Goal: Information Seeking & Learning: Find specific fact

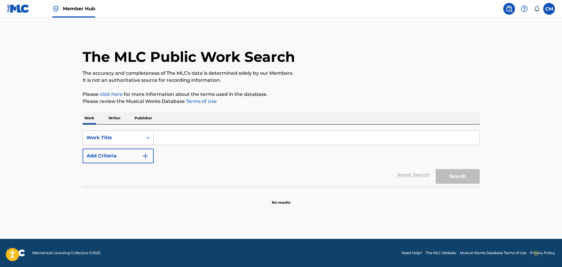
click at [135, 134] on div "Work Title" at bounding box center [113, 137] width 60 height 11
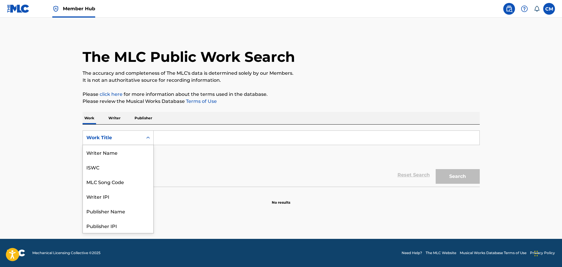
scroll to position [29, 0]
click at [127, 149] on div "MLC Song Code" at bounding box center [118, 152] width 70 height 15
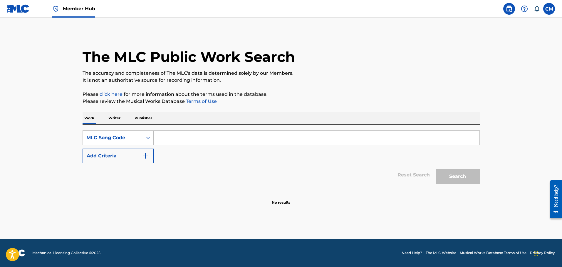
click at [178, 136] on input "Search Form" at bounding box center [317, 138] width 326 height 14
paste input "VVAHR6"
type input "VVAHR6"
click at [460, 183] on button "Search" at bounding box center [457, 176] width 44 height 15
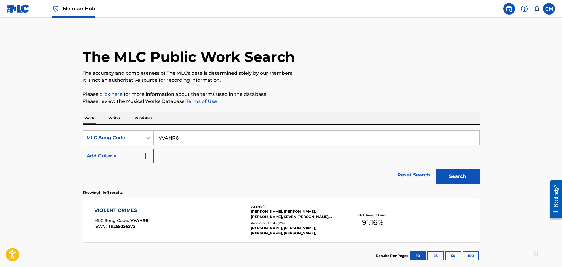
click at [221, 196] on section "VIOLENT CRIMES MLC Song Code : VVAHR6 ISWC : T9259226272 Writers ( 9 ) KANYE OM…" at bounding box center [281, 219] width 397 height 47
click at [220, 203] on div "VIOLENT CRIMES MLC Song Code : VVAHR6 ISWC : T9259226272 Writers ( 9 ) KANYE OM…" at bounding box center [281, 220] width 397 height 44
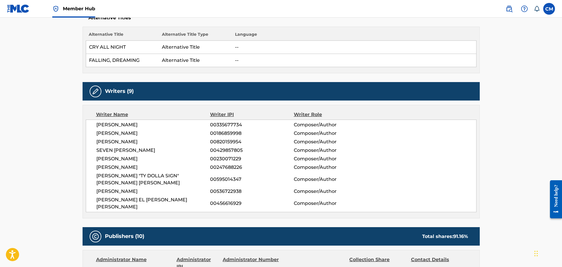
scroll to position [264, 0]
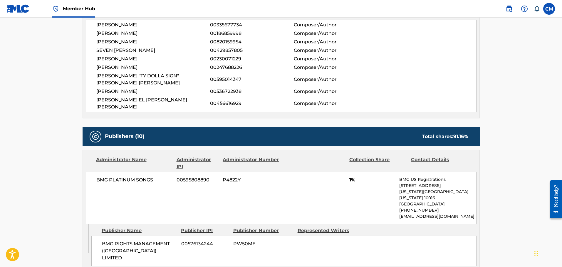
click at [229, 177] on span "P4822Y" at bounding box center [251, 180] width 57 height 7
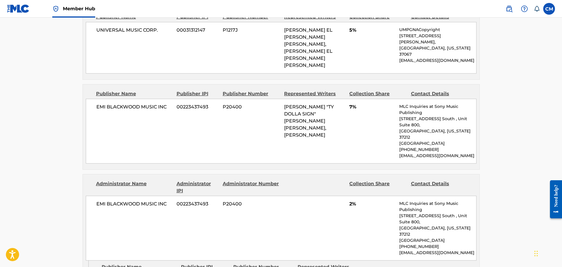
scroll to position [499, 0]
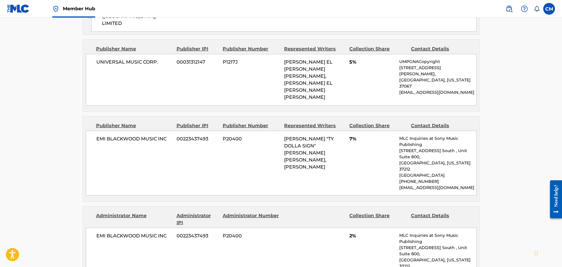
click at [230, 136] on span "P20400" at bounding box center [251, 139] width 57 height 7
copy span "P20400"
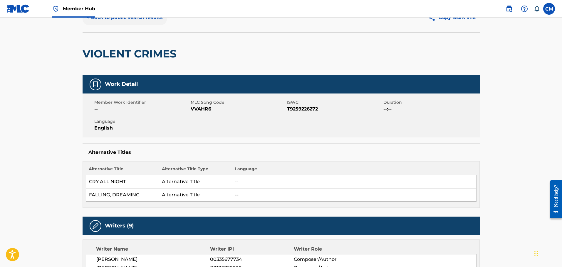
scroll to position [0, 0]
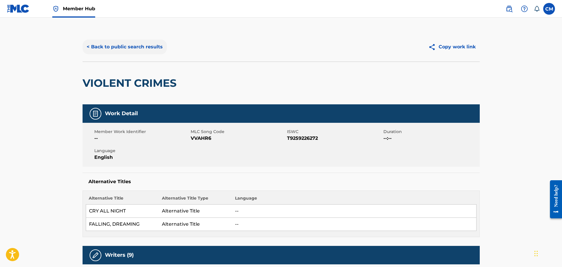
click at [120, 48] on button "< Back to public search results" at bounding box center [125, 47] width 84 height 15
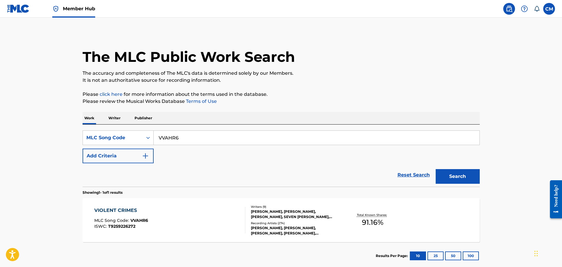
click at [219, 143] on input "VVAHR6" at bounding box center [317, 138] width 326 height 14
drag, startPoint x: 171, startPoint y: 133, endPoint x: 82, endPoint y: 123, distance: 89.5
click at [83, 123] on div "Work Writer Publisher SearchWithCriteria15d2d5a9-a399-4967-abf2-7b0834a46e4b ML…" at bounding box center [281, 191] width 397 height 158
paste input "CVCXEU"
type input "CVCXEU"
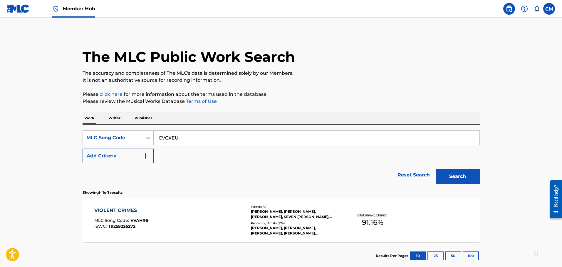
click at [485, 185] on div "The MLC Public Work Search The accuracy and completeness of The MLC's data is d…" at bounding box center [280, 151] width 411 height 238
click at [479, 182] on div "The MLC Public Work Search The accuracy and completeness of The MLC's data is d…" at bounding box center [280, 151] width 411 height 238
click at [474, 181] on button "Search" at bounding box center [457, 176] width 44 height 15
click at [216, 211] on div "CUDI MONTAGE MLC Song Code : CVCXEU ISWC : T3083915504" at bounding box center [169, 220] width 151 height 26
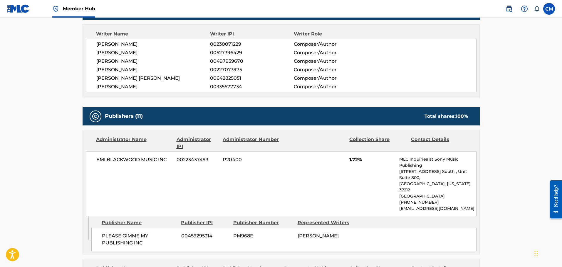
scroll to position [264, 0]
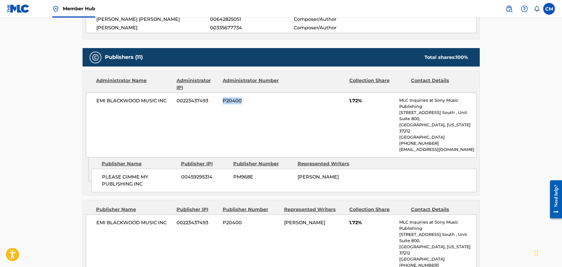
drag, startPoint x: 246, startPoint y: 98, endPoint x: 223, endPoint y: 97, distance: 23.2
click at [223, 97] on div "EMI BLACKWOOD MUSIC INC 00223437493 P20400 1.72% MLC Inquiries at Sony Music Pu…" at bounding box center [281, 125] width 391 height 65
click at [226, 100] on span "P20400" at bounding box center [251, 100] width 57 height 7
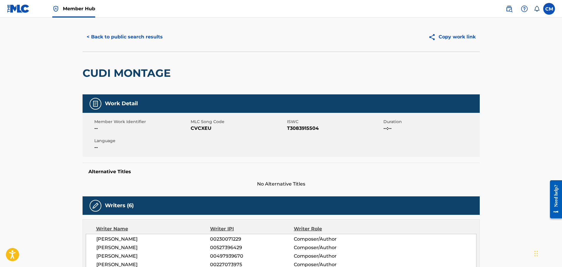
scroll to position [0, 0]
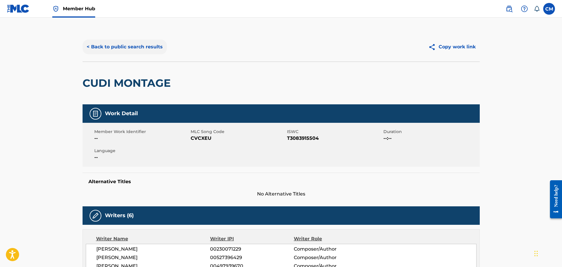
click at [136, 52] on button "< Back to public search results" at bounding box center [125, 47] width 84 height 15
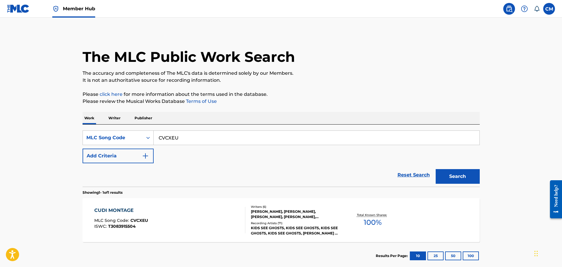
click at [103, 122] on div "Work Writer Publisher" at bounding box center [281, 118] width 397 height 12
click at [115, 139] on div "MLC Song Code" at bounding box center [112, 137] width 53 height 7
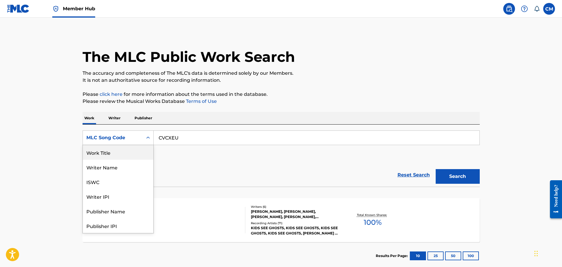
click at [116, 156] on div "Work Title" at bounding box center [118, 152] width 70 height 15
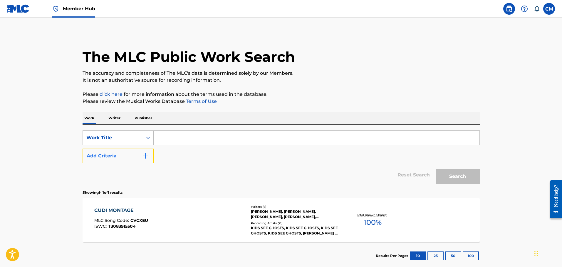
click at [151, 154] on button "Add Criteria" at bounding box center [118, 156] width 71 height 15
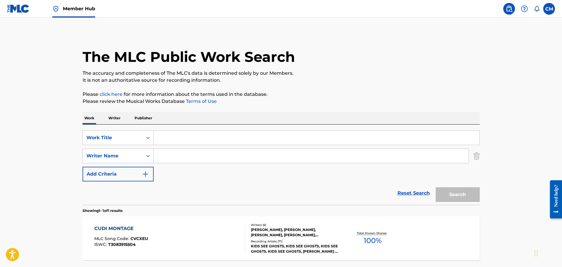
click at [168, 140] on input "Search Form" at bounding box center [317, 138] width 326 height 14
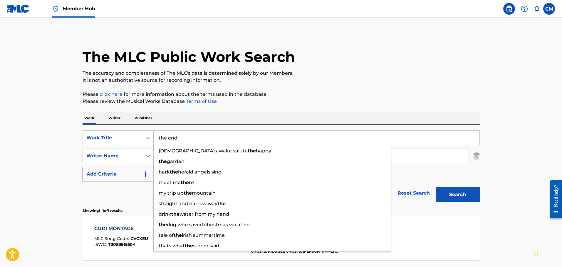
type input "the end"
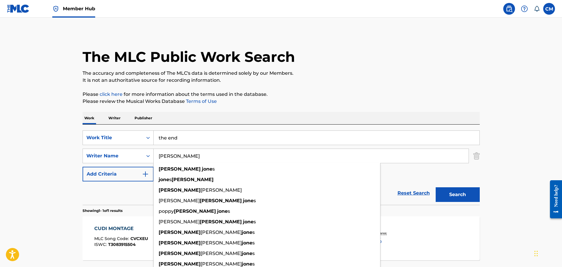
type input "jessica jones"
click at [435, 188] on button "Search" at bounding box center [457, 195] width 44 height 15
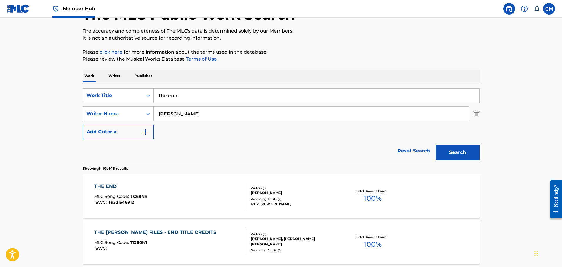
scroll to position [88, 0]
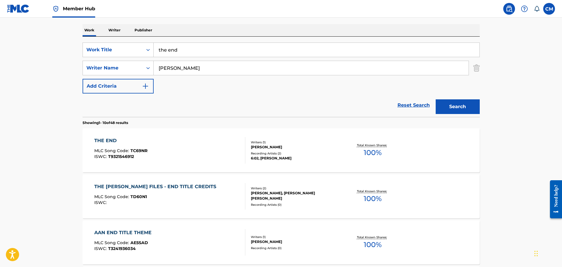
click at [233, 153] on div "THE END MLC Song Code : TC69NR ISWC : T9321546912" at bounding box center [169, 150] width 151 height 26
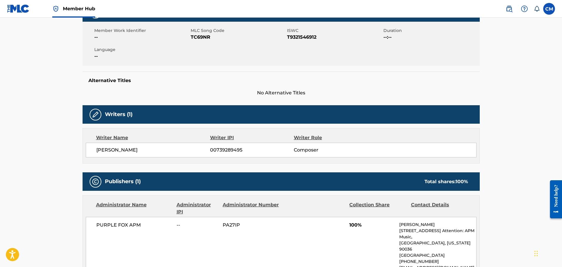
scroll to position [48, 0]
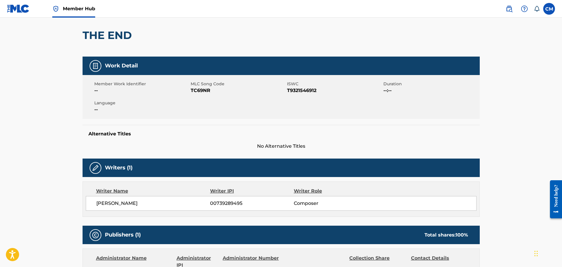
click at [205, 91] on span "TC69NR" at bounding box center [238, 90] width 95 height 7
click at [196, 91] on span "TC69NR" at bounding box center [238, 90] width 95 height 7
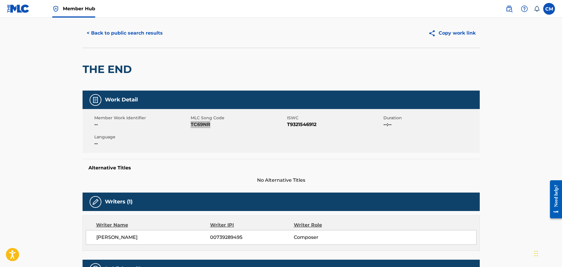
scroll to position [0, 0]
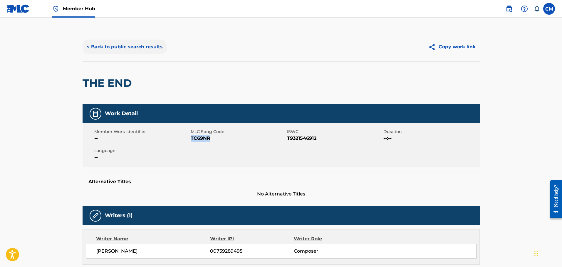
click at [108, 44] on button "< Back to public search results" at bounding box center [125, 47] width 84 height 15
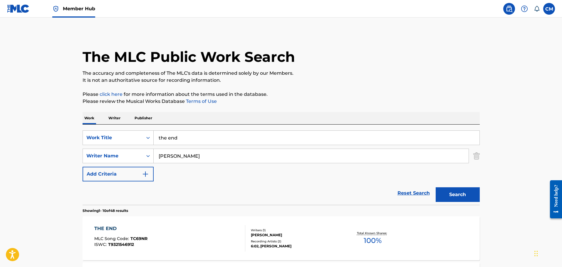
scroll to position [88, 0]
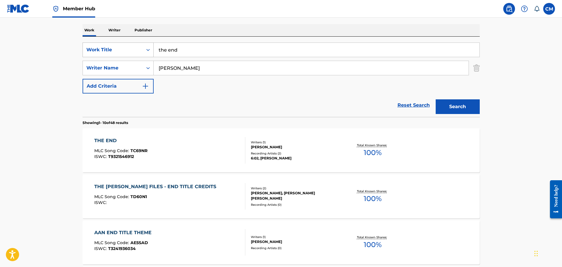
drag, startPoint x: 181, startPoint y: 53, endPoint x: 112, endPoint y: 43, distance: 69.1
click at [111, 43] on div "SearchWithCriteria7812176c-93ec-464b-8d7b-7207f3c4b29f Work Title the end" at bounding box center [281, 50] width 397 height 15
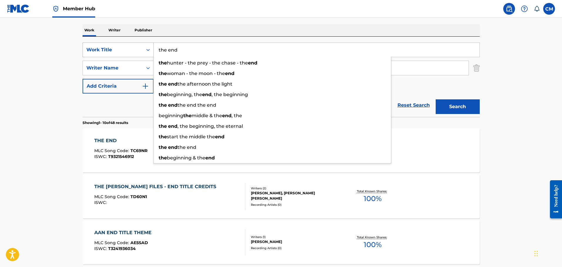
paste input "TROUBLED SOUL"
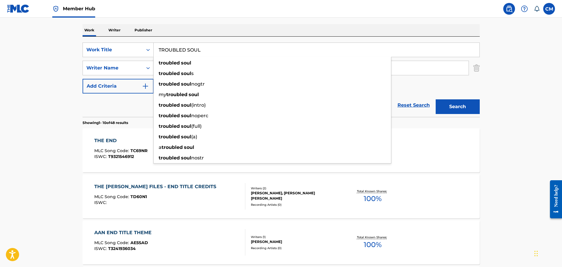
type input "TROUBLED SOUL"
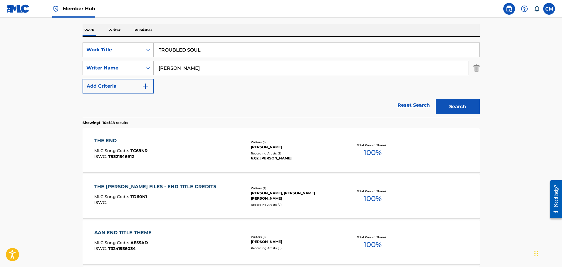
drag, startPoint x: 206, startPoint y: 71, endPoint x: 203, endPoint y: 70, distance: 3.2
click at [206, 71] on input "jessica jones" at bounding box center [311, 68] width 315 height 14
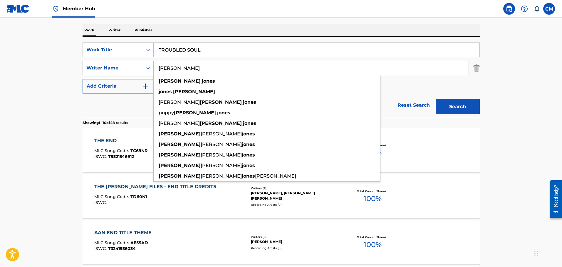
drag, startPoint x: 204, startPoint y: 69, endPoint x: 113, endPoint y: 60, distance: 91.8
click at [113, 60] on div "SearchWithCriteria7812176c-93ec-464b-8d7b-7207f3c4b29f Work Title TROUBLED SOUL…" at bounding box center [281, 68] width 397 height 51
paste input "TONY CLARKE"
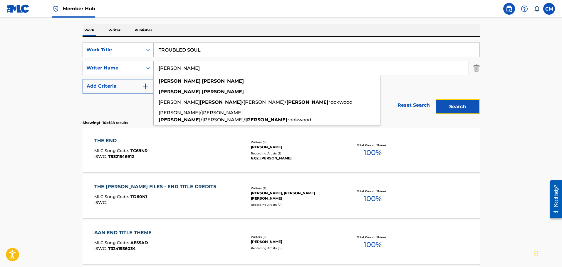
click at [461, 100] on button "Search" at bounding box center [457, 107] width 44 height 15
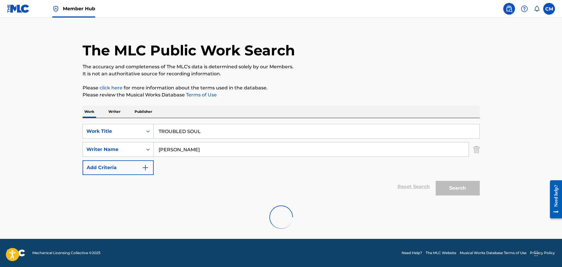
scroll to position [0, 0]
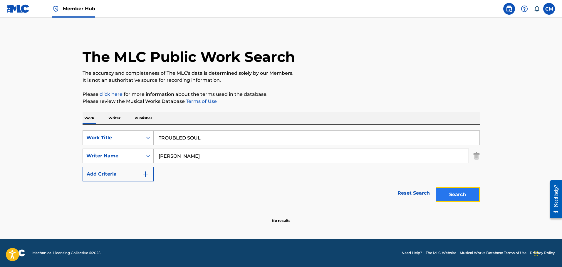
click at [460, 194] on button "Search" at bounding box center [457, 195] width 44 height 15
click at [248, 176] on div "SearchWithCriteria7812176c-93ec-464b-8d7b-7207f3c4b29f Work Title TROUBLED SOUL…" at bounding box center [281, 156] width 397 height 51
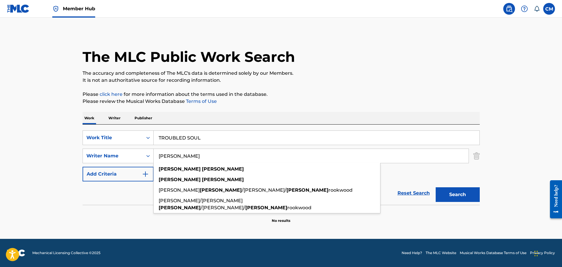
drag, startPoint x: 201, startPoint y: 154, endPoint x: 174, endPoint y: 154, distance: 27.3
click at [174, 154] on input "TONY CLARKE" at bounding box center [311, 156] width 315 height 14
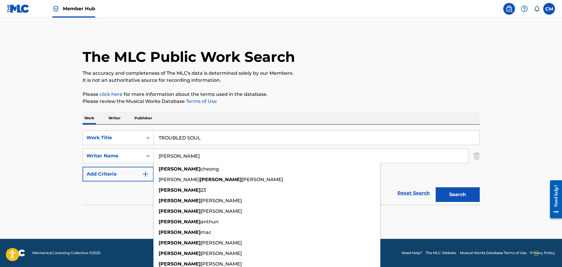
type input "TONY"
click at [435, 188] on button "Search" at bounding box center [457, 195] width 44 height 15
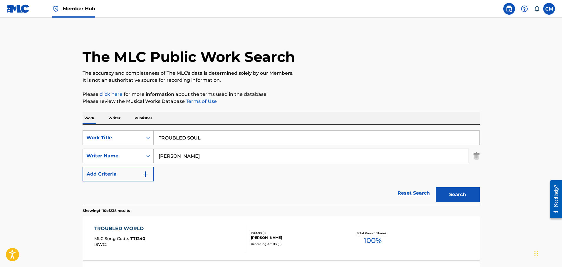
drag, startPoint x: 178, startPoint y: 140, endPoint x: 199, endPoint y: 137, distance: 21.6
click at [178, 140] on input "TROUBLED SOUL" at bounding box center [317, 138] width 326 height 14
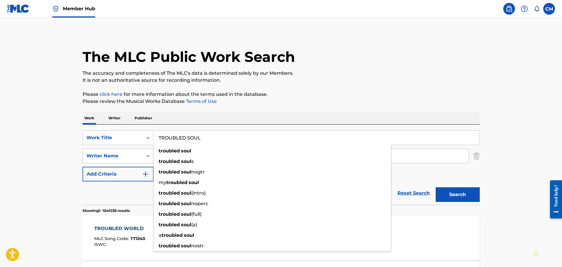
drag, startPoint x: 209, startPoint y: 136, endPoint x: 33, endPoint y: 128, distance: 176.3
paste input "DIP-SET FOREVER"
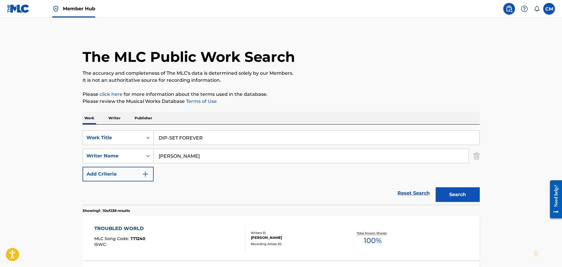
type input "DIP-SET FOREVER"
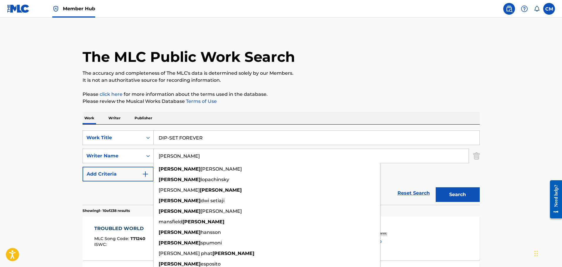
drag, startPoint x: 147, startPoint y: 147, endPoint x: 80, endPoint y: 138, distance: 67.5
click at [83, 138] on div "SearchWithCriteria7812176c-93ec-464b-8d7b-7207f3c4b29f Work Title DIP-SET FOREV…" at bounding box center [281, 156] width 397 height 51
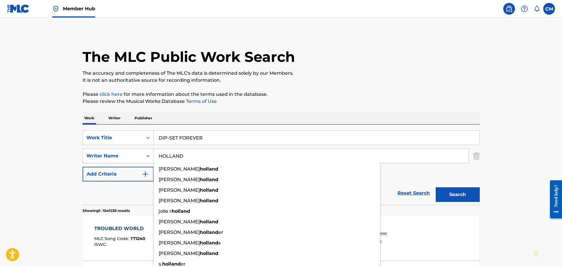
type input "HOLLAND"
click at [435, 188] on button "Search" at bounding box center [457, 195] width 44 height 15
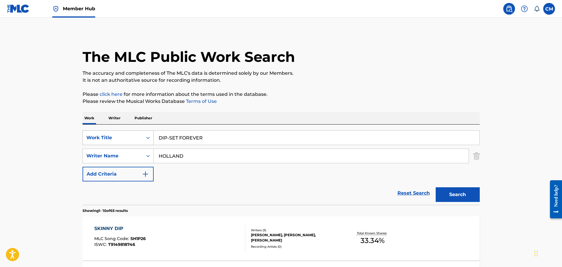
drag, startPoint x: 155, startPoint y: 130, endPoint x: 144, endPoint y: 139, distance: 14.7
click at [100, 126] on div "SearchWithCriteria7812176c-93ec-464b-8d7b-7207f3c4b29f Work Title DIP-SET FOREV…" at bounding box center [281, 165] width 397 height 80
paste input "BARNEY AND FRIENDS (CUES)"
type input "BARNEY AND FRIENDS (CUES)"
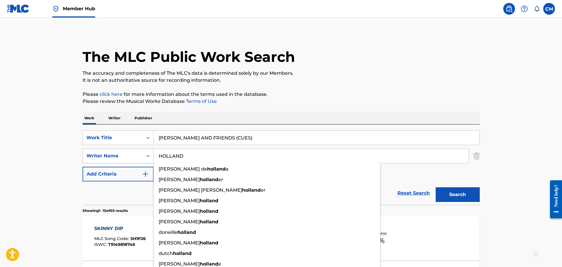
drag, startPoint x: 212, startPoint y: 153, endPoint x: 142, endPoint y: 151, distance: 70.5
click at [142, 151] on div "SearchWithCriteria9e8d2f6a-f42c-4c8a-a999-556db1795d7b Writer Name HOLLAND ana …" at bounding box center [281, 156] width 397 height 15
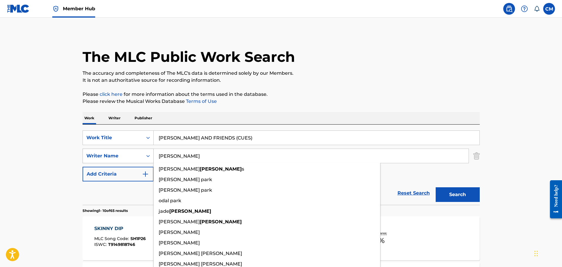
type input "PARKER"
click at [435, 188] on button "Search" at bounding box center [457, 195] width 44 height 15
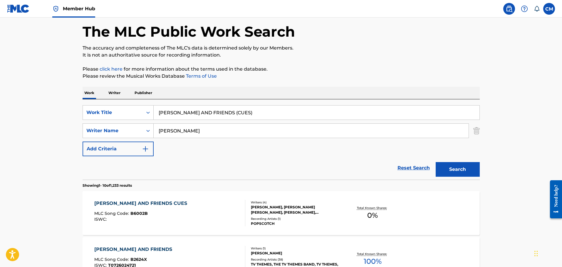
scroll to position [88, 0]
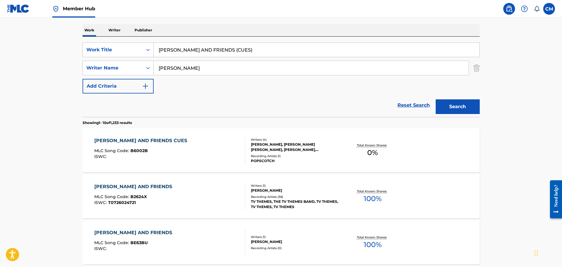
click at [194, 153] on div "BARNEY AND FRIENDS CUES MLC Song Code : B6002B ISWC :" at bounding box center [169, 150] width 151 height 26
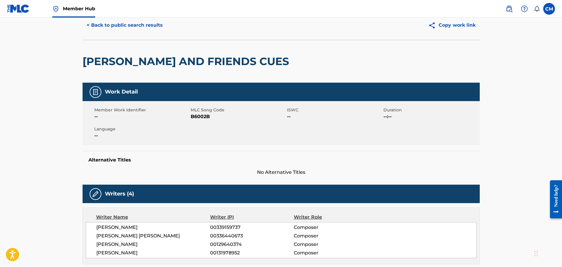
scroll to position [21, 0]
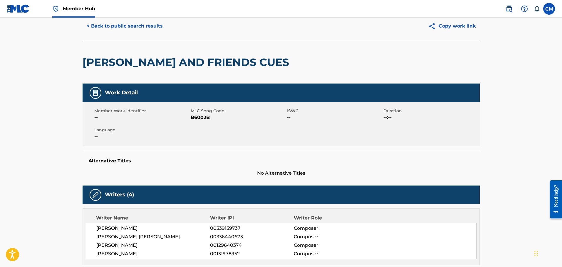
click at [206, 117] on span "B6002B" at bounding box center [238, 117] width 95 height 7
copy span "B6002B"
drag, startPoint x: 199, startPoint y: 33, endPoint x: 186, endPoint y: 57, distance: 27.1
click at [199, 33] on div "< Back to public search results Copy work link" at bounding box center [281, 25] width 397 height 29
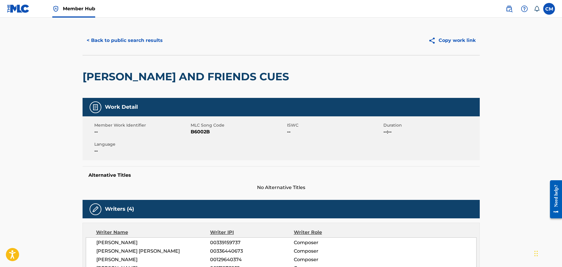
scroll to position [0, 0]
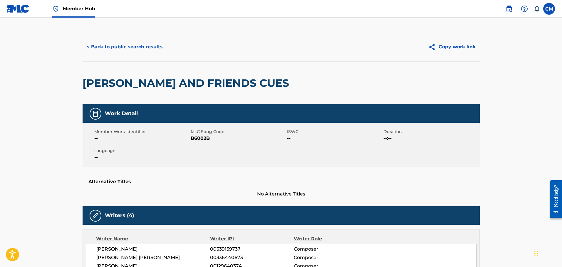
click at [110, 89] on h2 "BARNEY AND FRIENDS CUES" at bounding box center [187, 83] width 209 height 13
click at [119, 51] on button "< Back to public search results" at bounding box center [125, 47] width 84 height 15
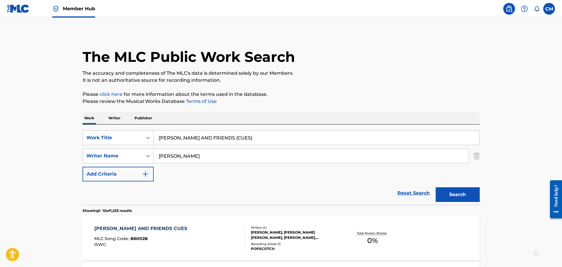
scroll to position [88, 0]
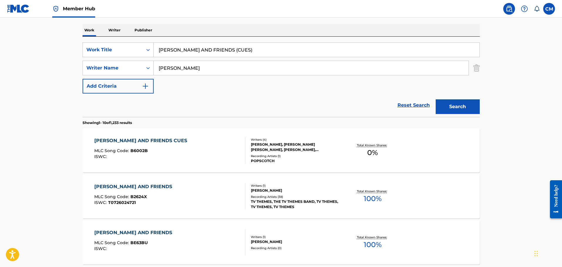
drag, startPoint x: 259, startPoint y: 51, endPoint x: 68, endPoint y: 39, distance: 190.9
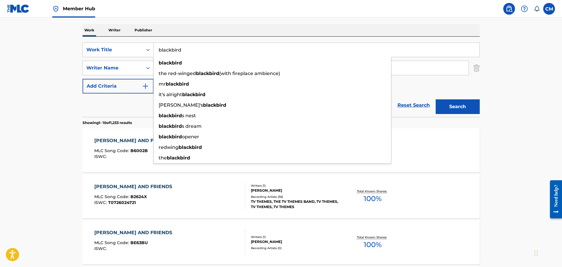
type input "blackbird"
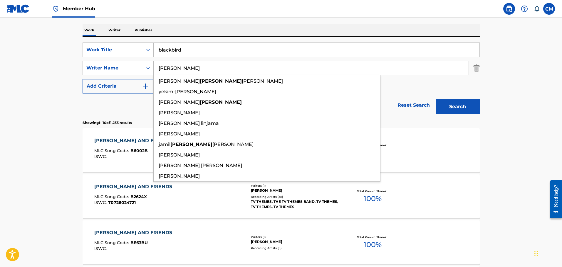
type input "lennon"
click at [435, 100] on button "Search" at bounding box center [457, 107] width 44 height 15
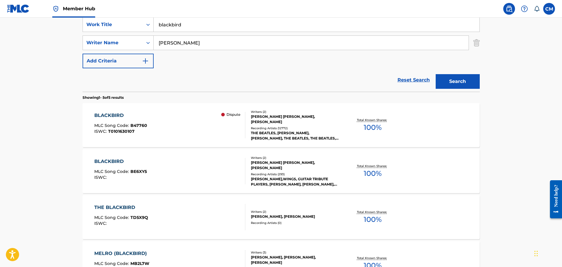
scroll to position [147, 0]
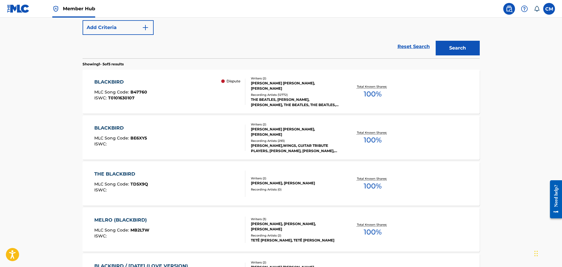
click at [207, 93] on div "BLACKBIRD MLC Song Code : B47760 ISWC : T0101630107 Dispute" at bounding box center [169, 92] width 151 height 26
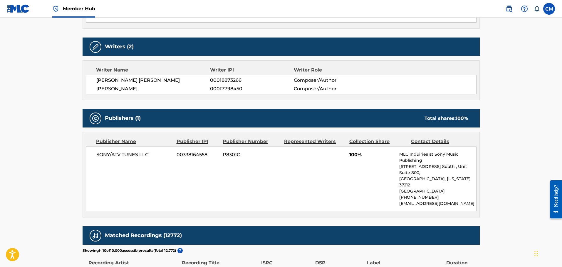
scroll to position [264, 0]
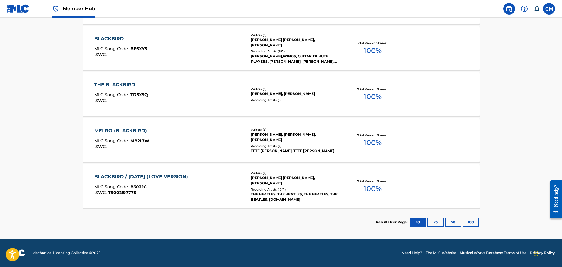
scroll to position [180, 0]
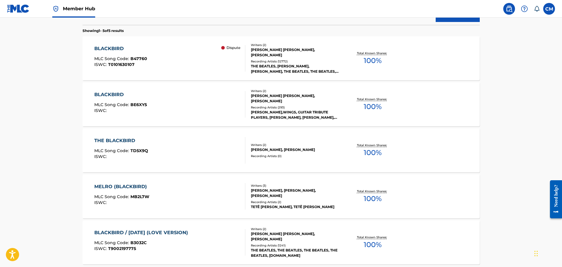
click at [161, 102] on div "BLACKBIRD MLC Song Code : BE6XY5 ISWC :" at bounding box center [169, 104] width 151 height 26
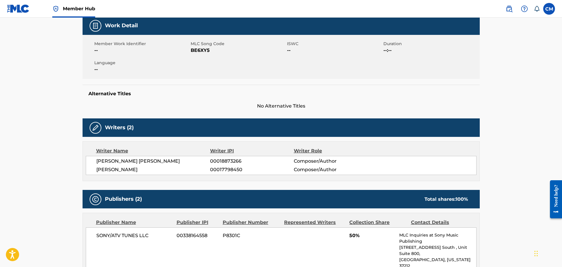
scroll to position [29, 0]
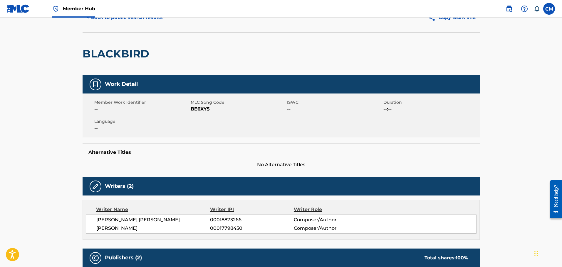
click at [194, 107] on span "BE6XY5" at bounding box center [238, 109] width 95 height 7
copy span "BE6XY5"
drag, startPoint x: 174, startPoint y: 31, endPoint x: 158, endPoint y: 34, distance: 16.2
click at [174, 31] on div "< Back to public search results Copy work link" at bounding box center [281, 17] width 397 height 29
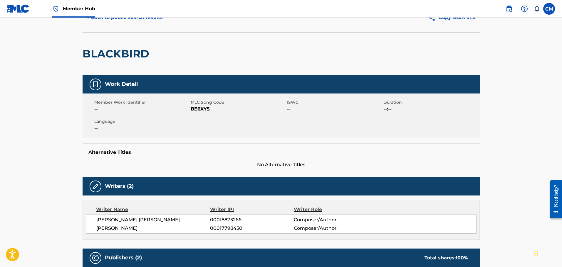
scroll to position [0, 0]
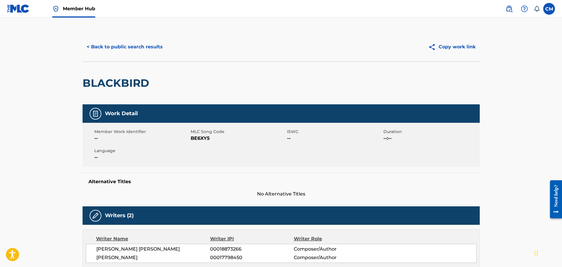
click at [250, 40] on div "< Back to public search results" at bounding box center [182, 47] width 198 height 15
click at [213, 33] on div "< Back to public search results Copy work link" at bounding box center [281, 46] width 397 height 29
